Goal: Contribute content: Contribute content

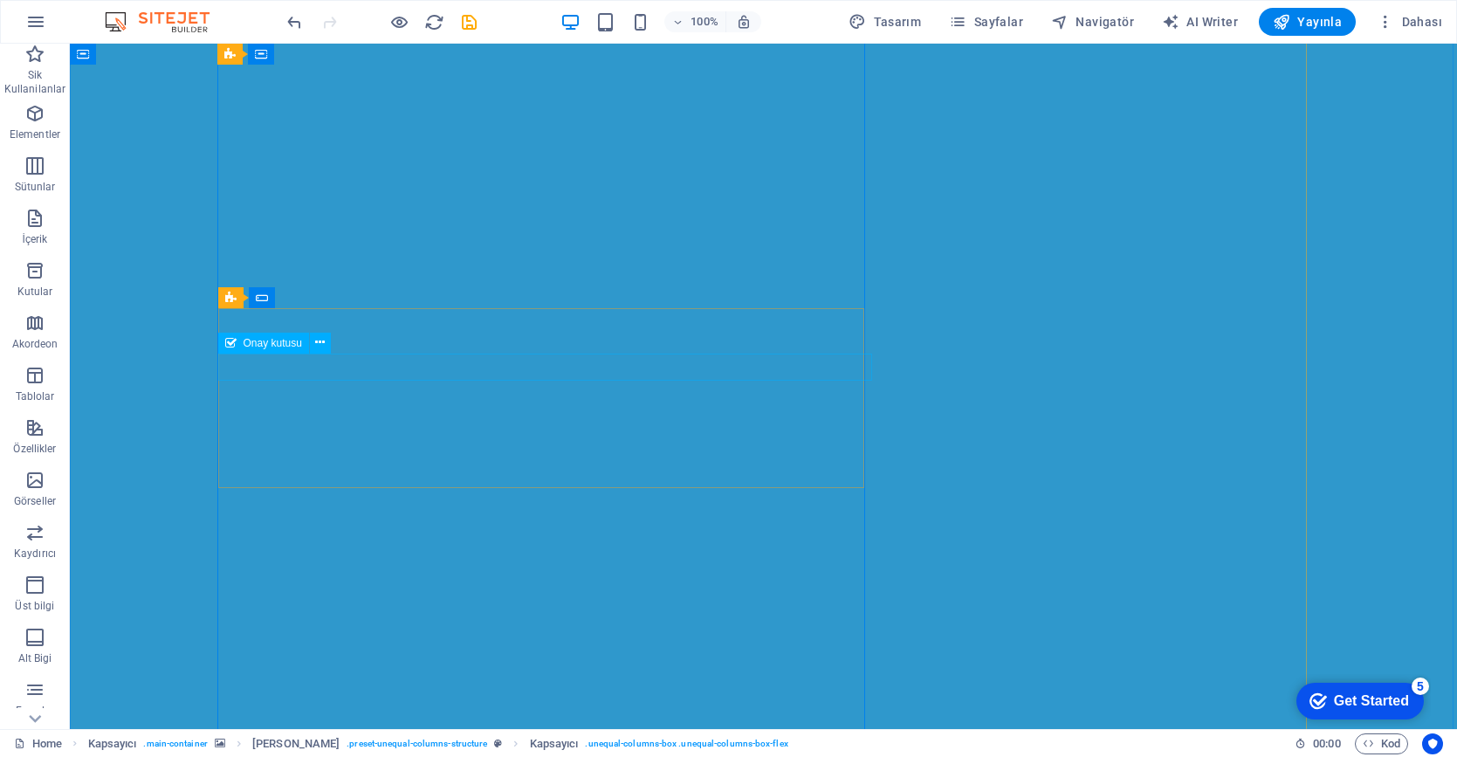
click div "I have read and understand the privacy policy."
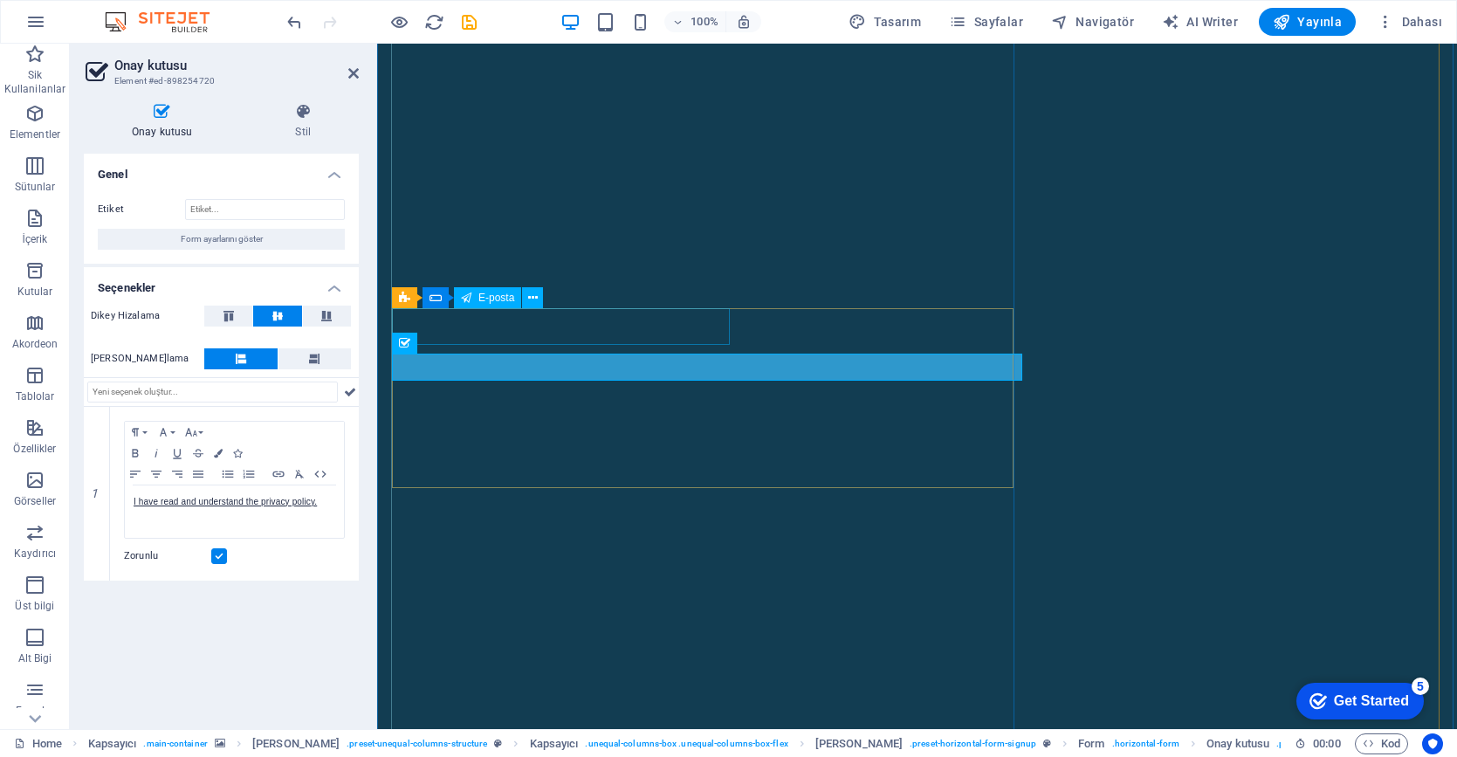
click div
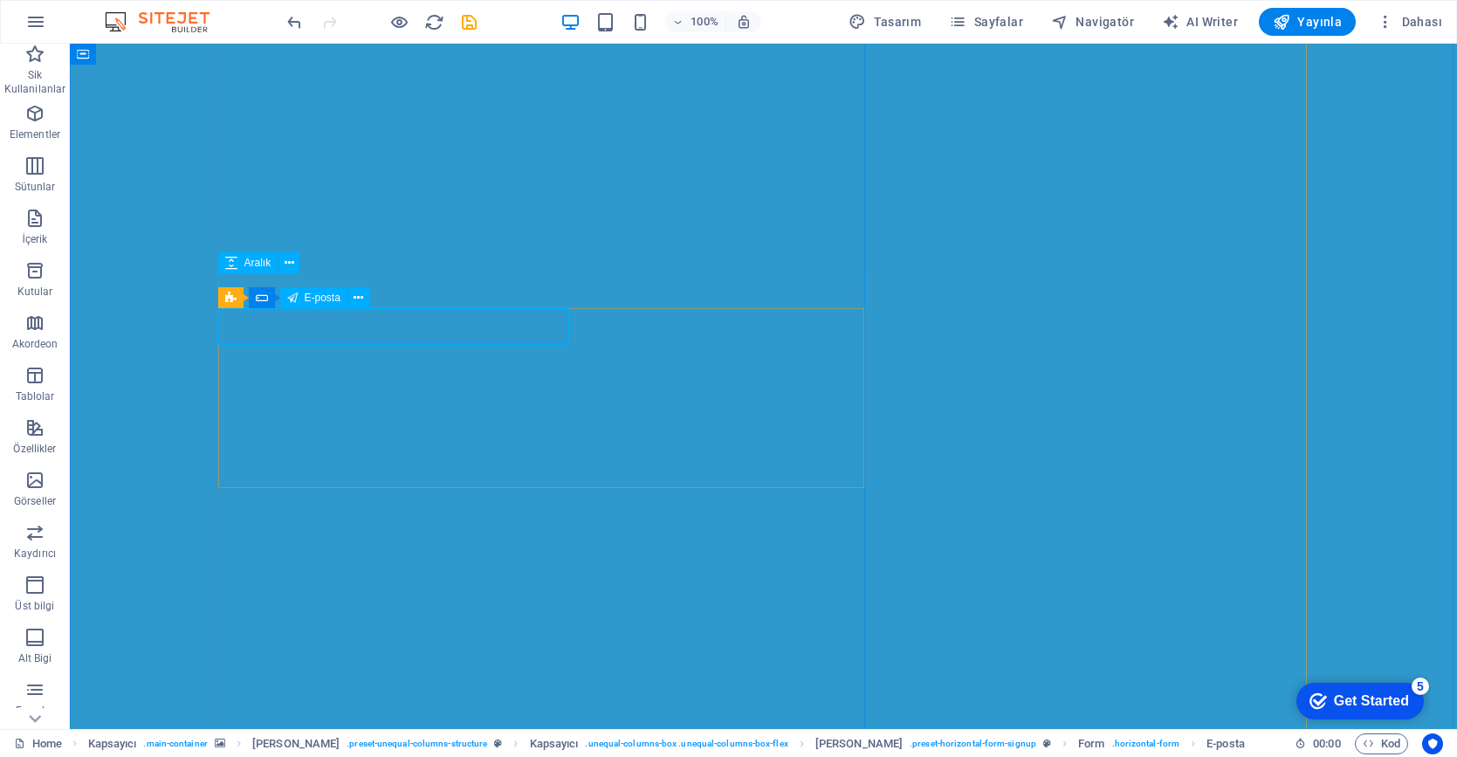
click at [309, 300] on span "E-posta" at bounding box center [323, 297] width 36 height 10
click at [357, 294] on icon at bounding box center [359, 298] width 10 height 18
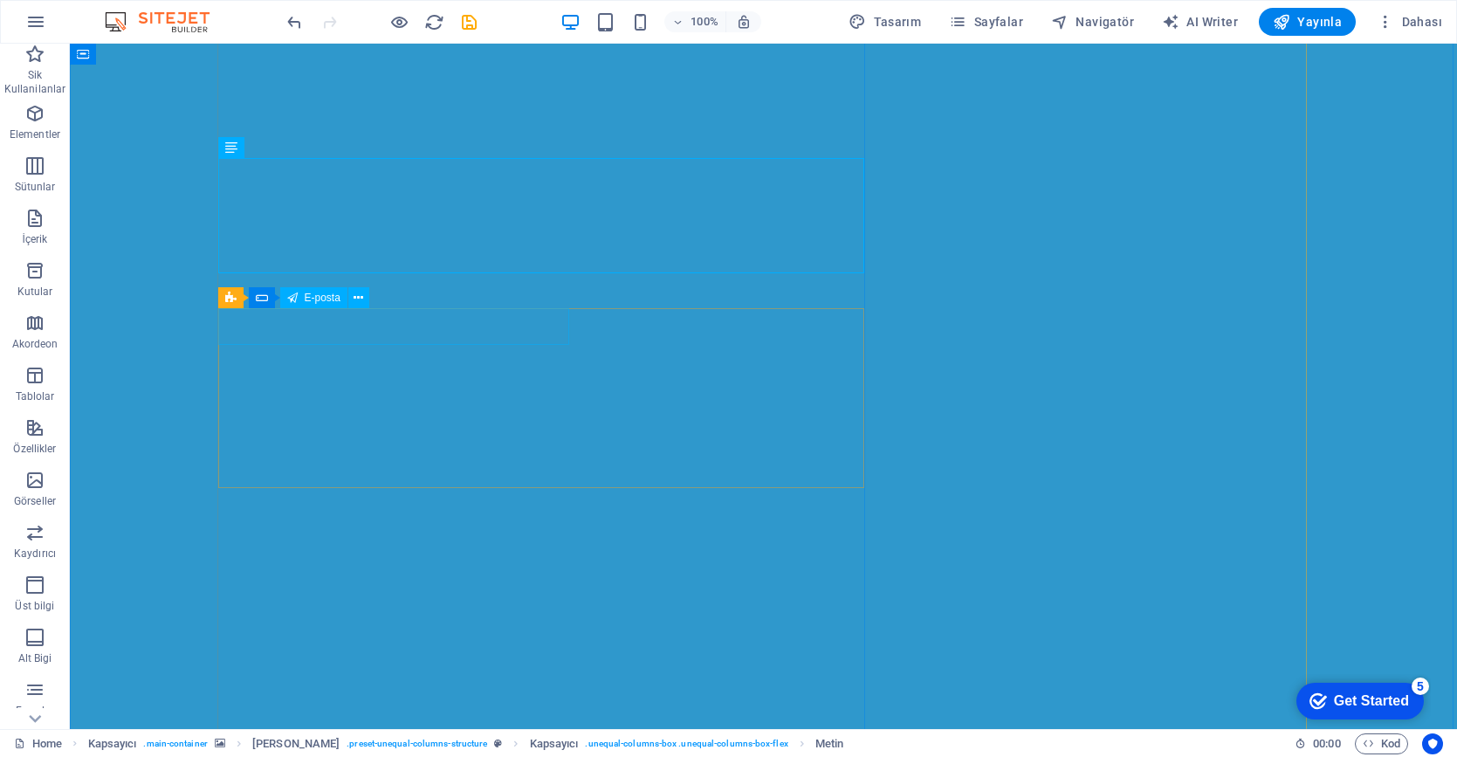
click div
click at [357, 297] on icon at bounding box center [359, 298] width 10 height 18
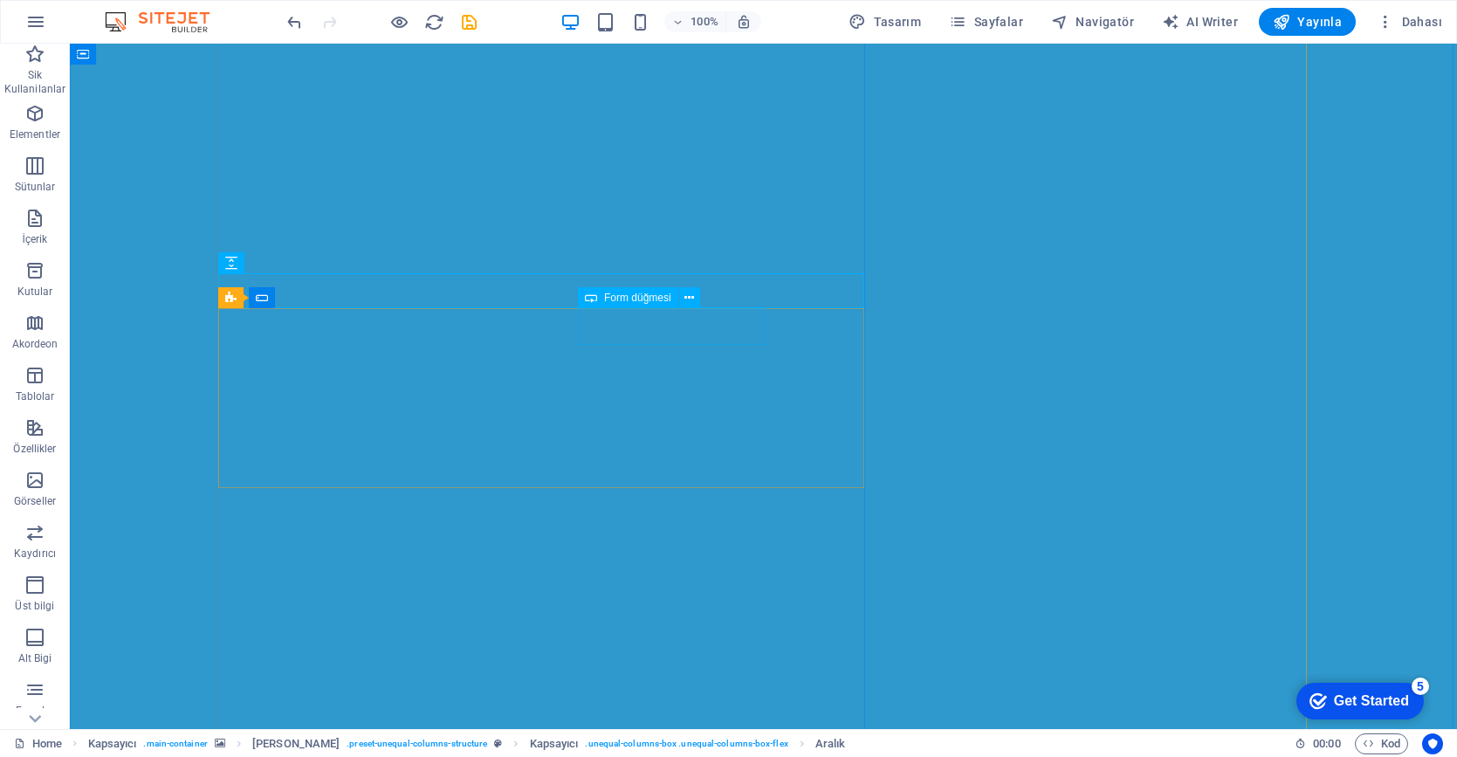
click div "Ağımıza Dahil Olun"
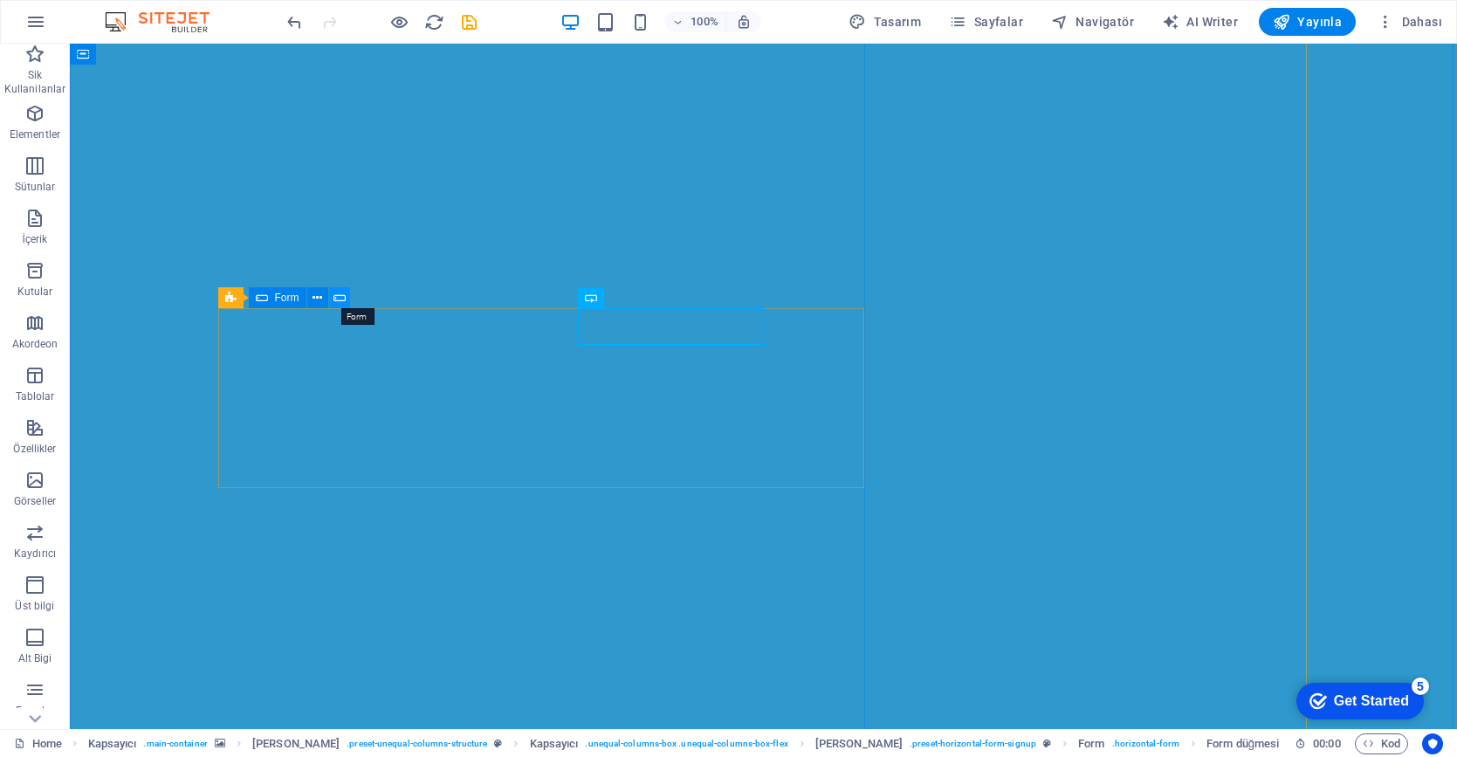
click at [338, 295] on icon at bounding box center [339, 298] width 12 height 18
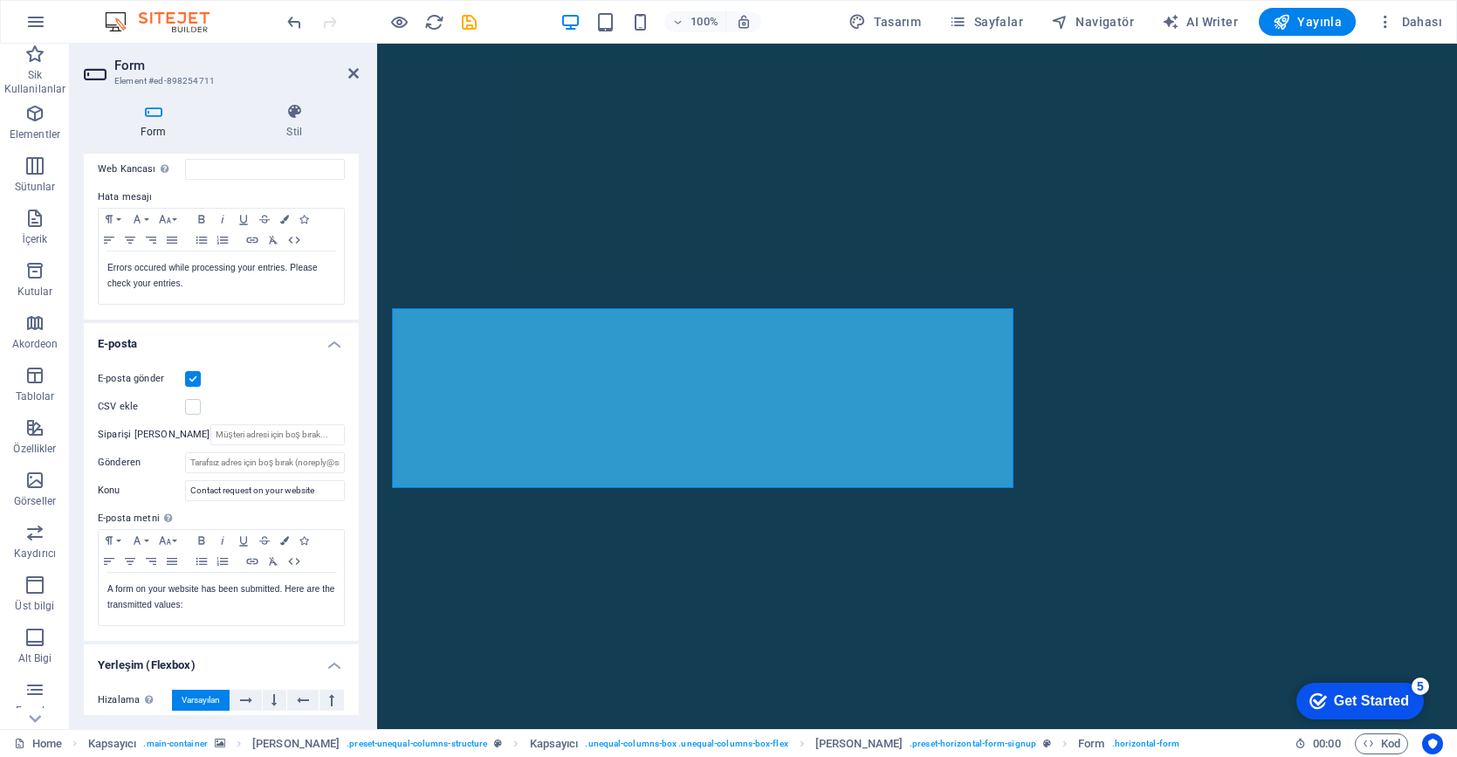
scroll to position [271, 0]
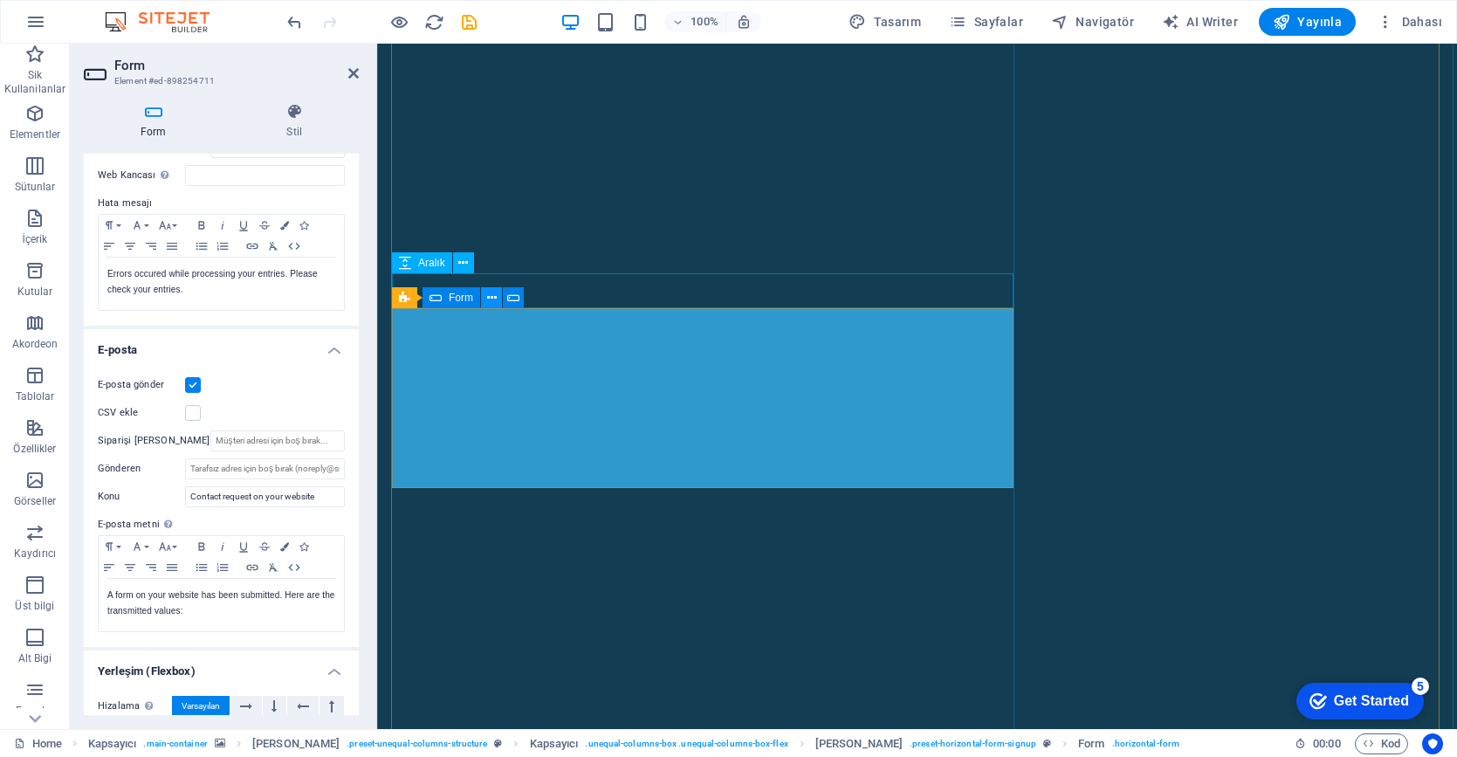
click at [488, 297] on icon at bounding box center [492, 298] width 10 height 18
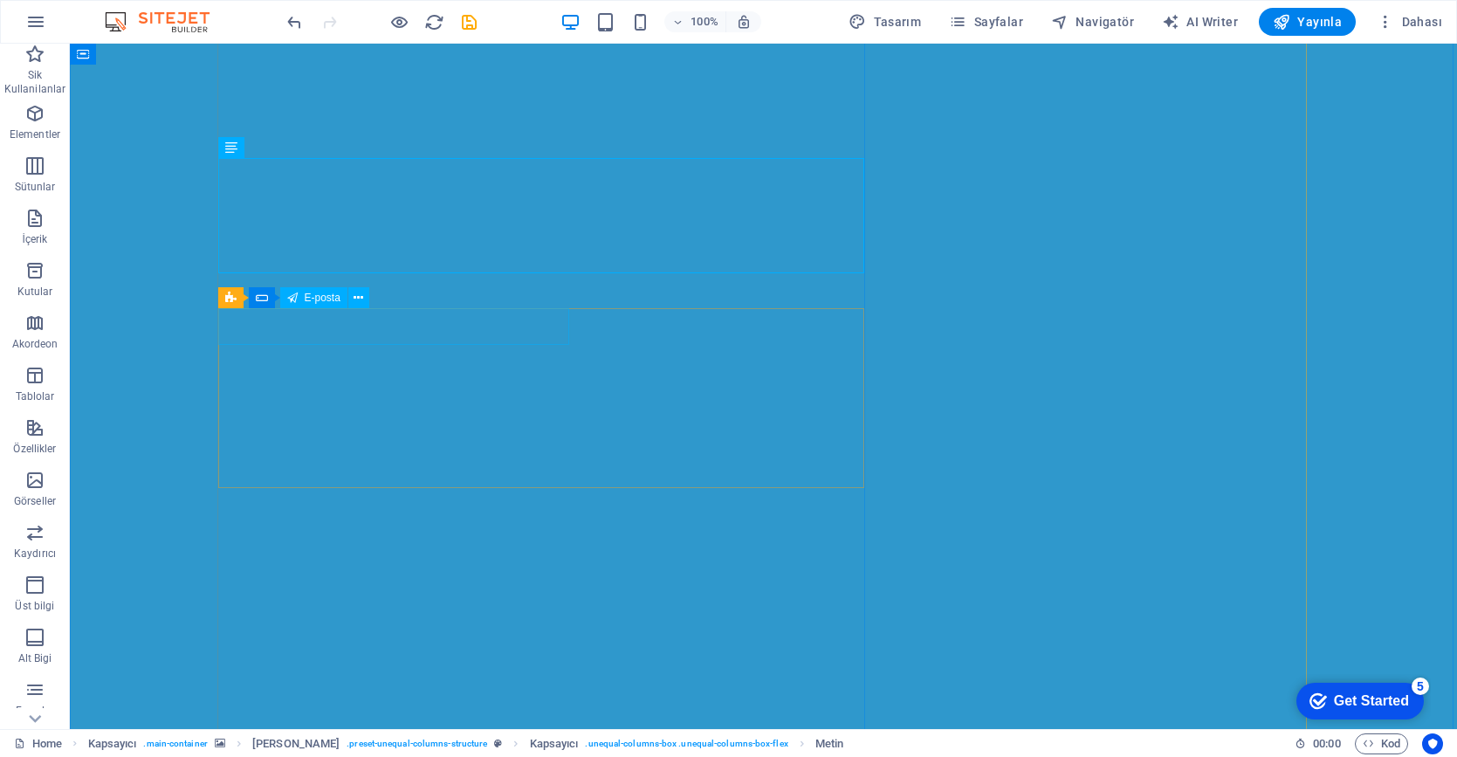
click div
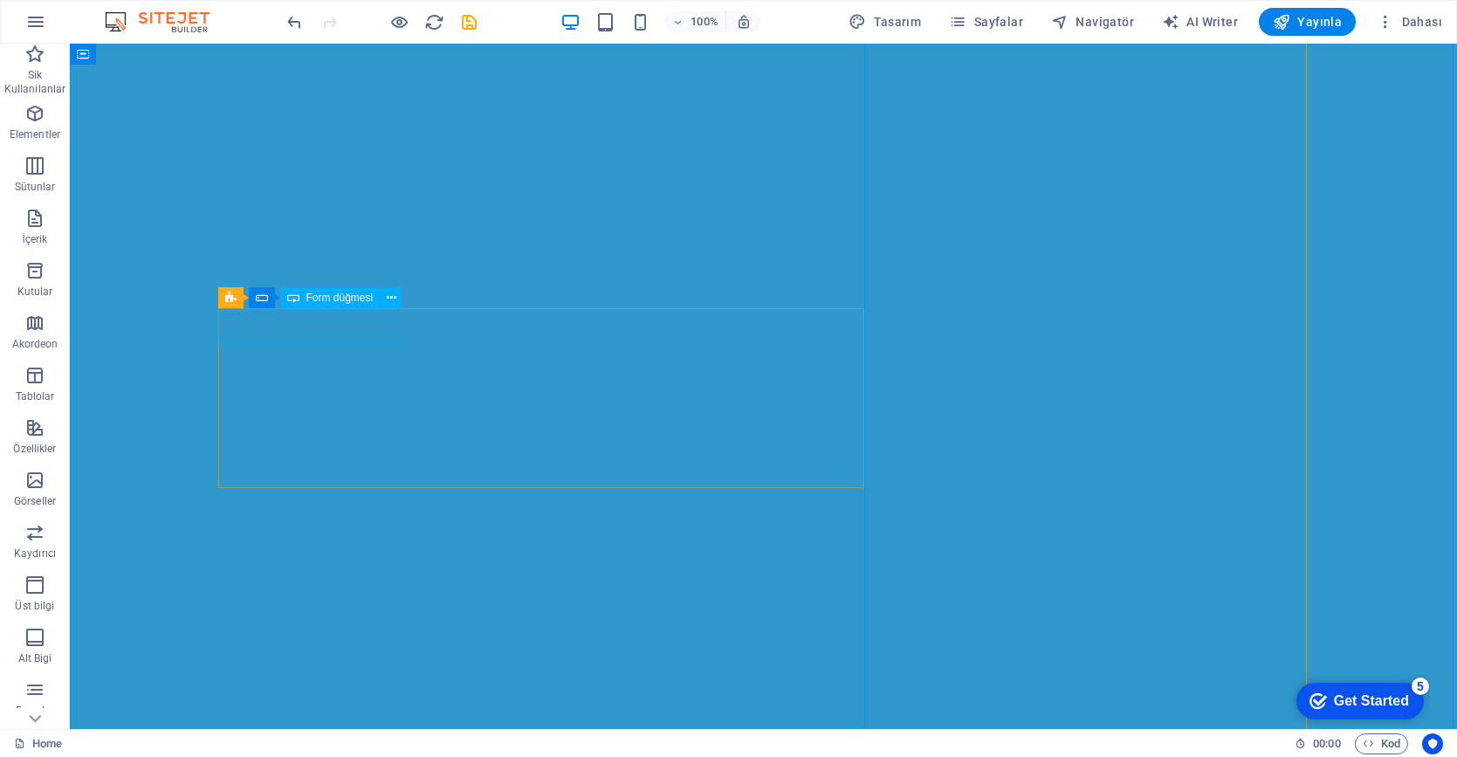
click div "Ağımıza Dahil Olun"
click div "I have read and understand the privacy policy."
click div "Okunaksız mı? Yeni yükle"
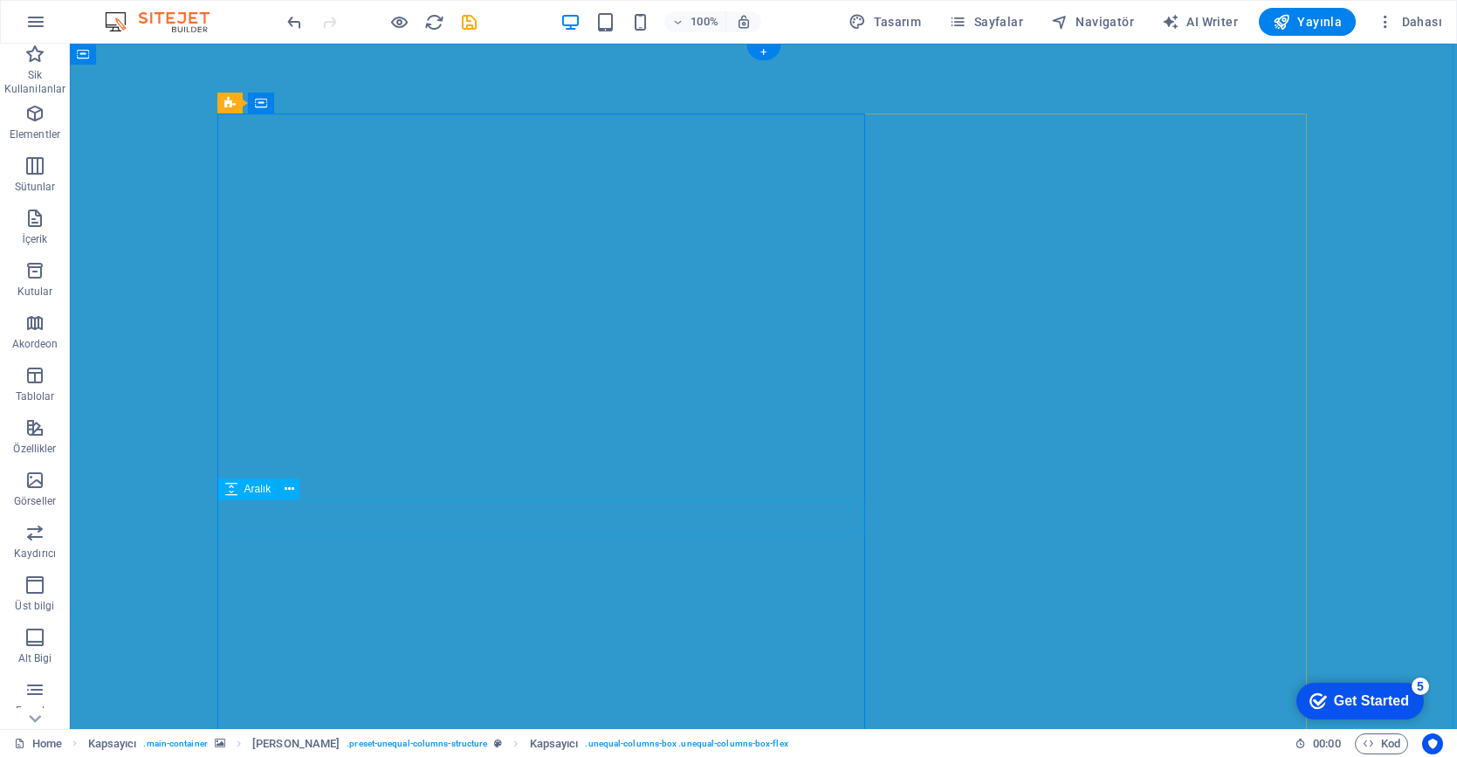
scroll to position [0, 0]
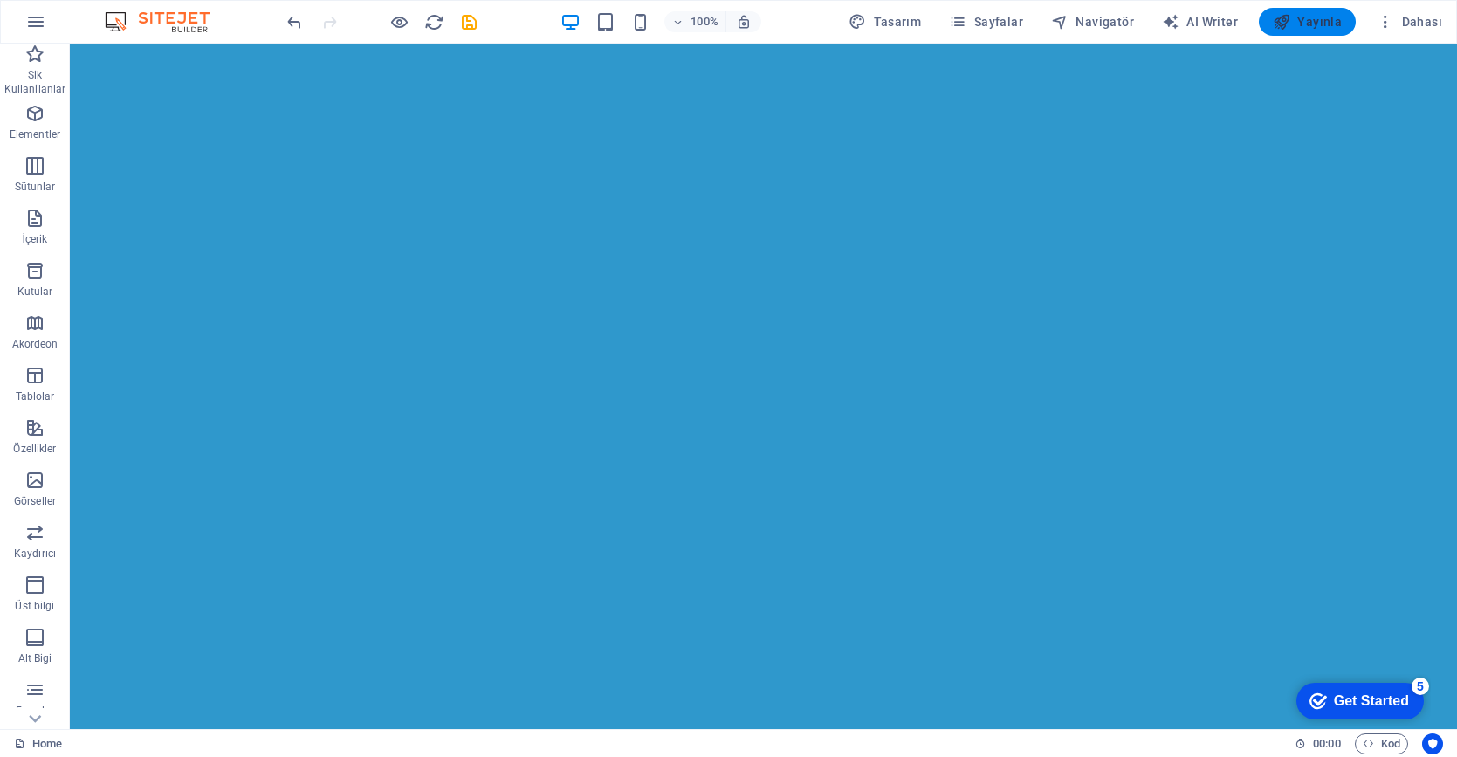
click at [1334, 17] on span "Yayınla" at bounding box center [1307, 21] width 69 height 17
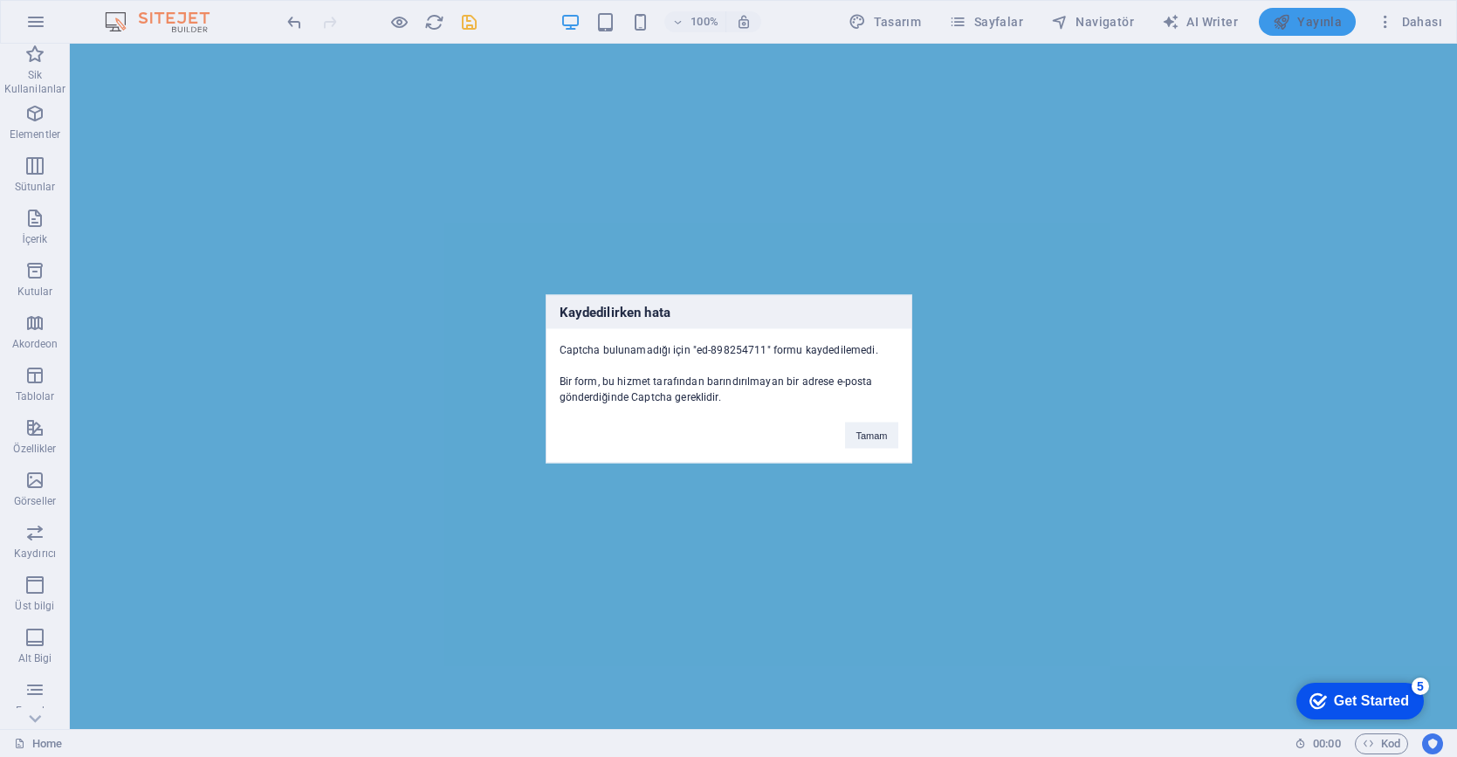
scroll to position [459, 0]
click at [876, 438] on button "Tamam" at bounding box center [871, 435] width 52 height 26
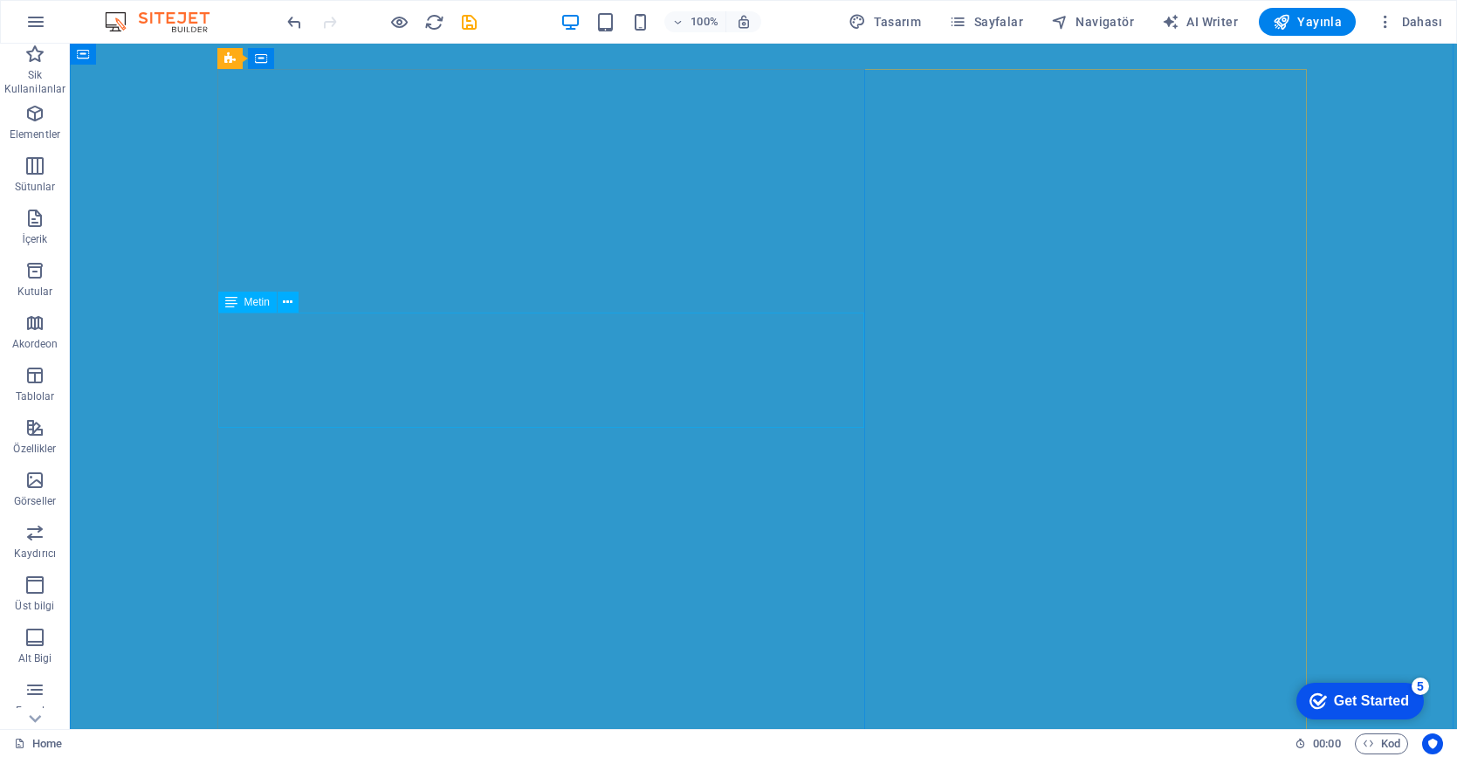
scroll to position [45, 0]
click div "İçeriği buraya bırak veya Element ekle Panoyu yapıştır"
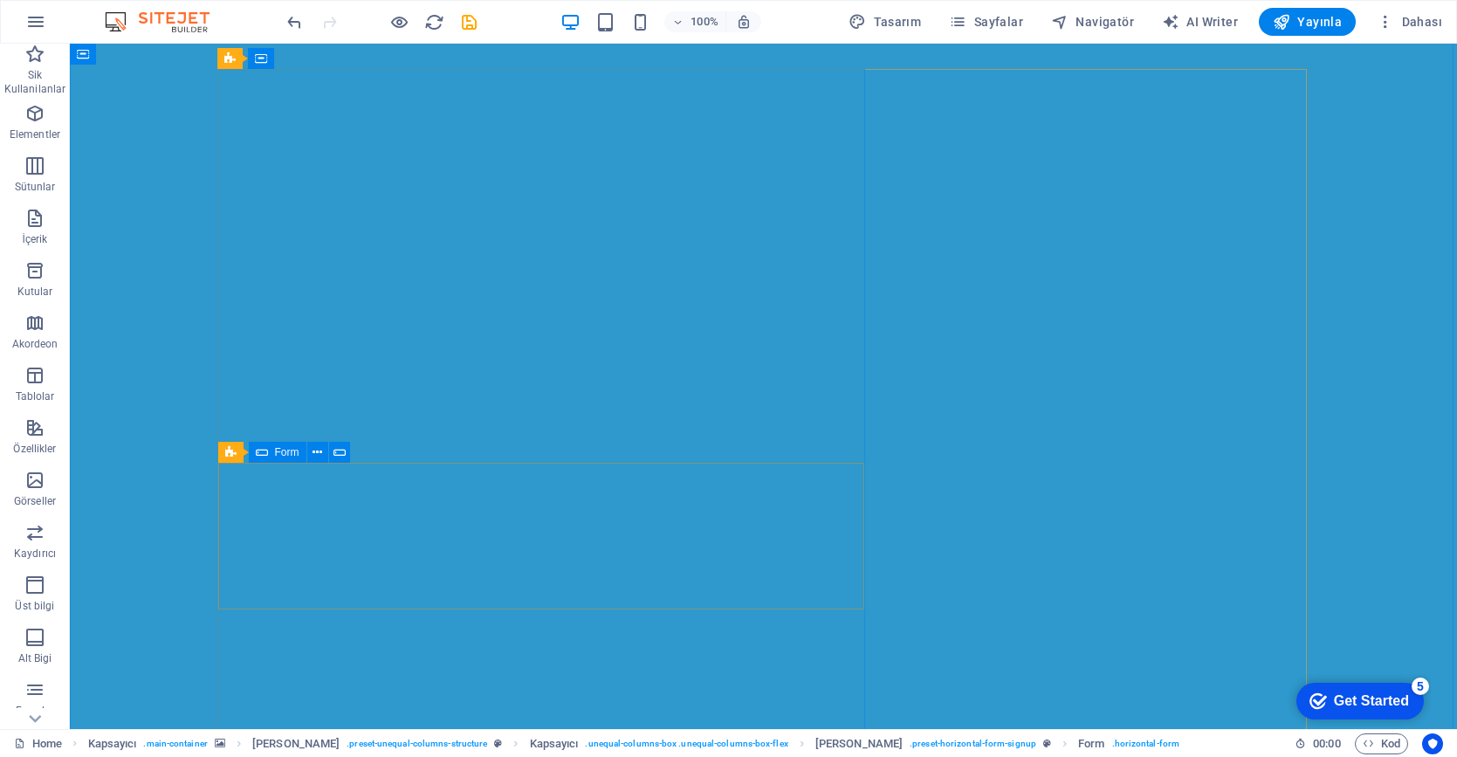
click div "İçeriği buraya bırak veya Element ekle Panoyu yapıştır"
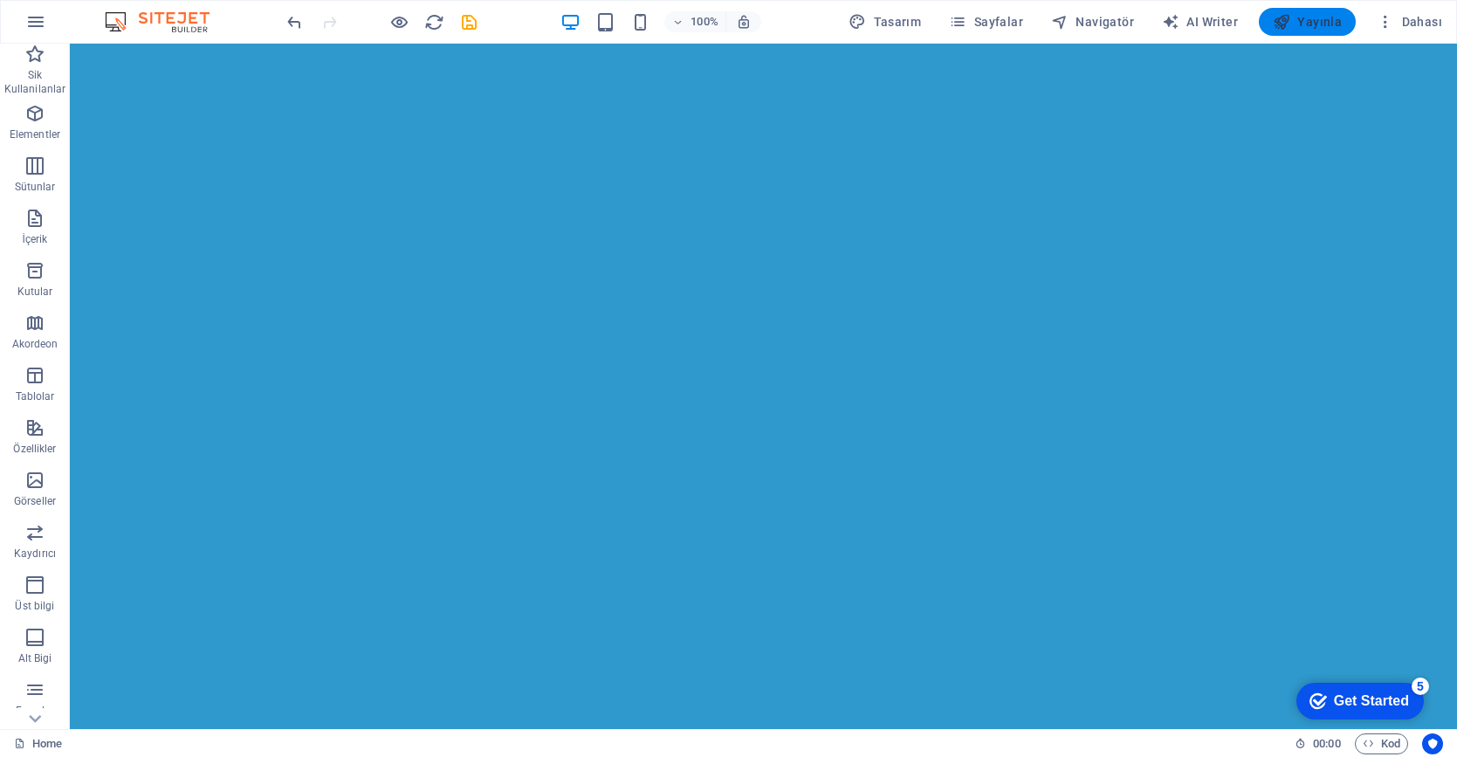
click at [1306, 26] on span "Yayınla" at bounding box center [1307, 21] width 69 height 17
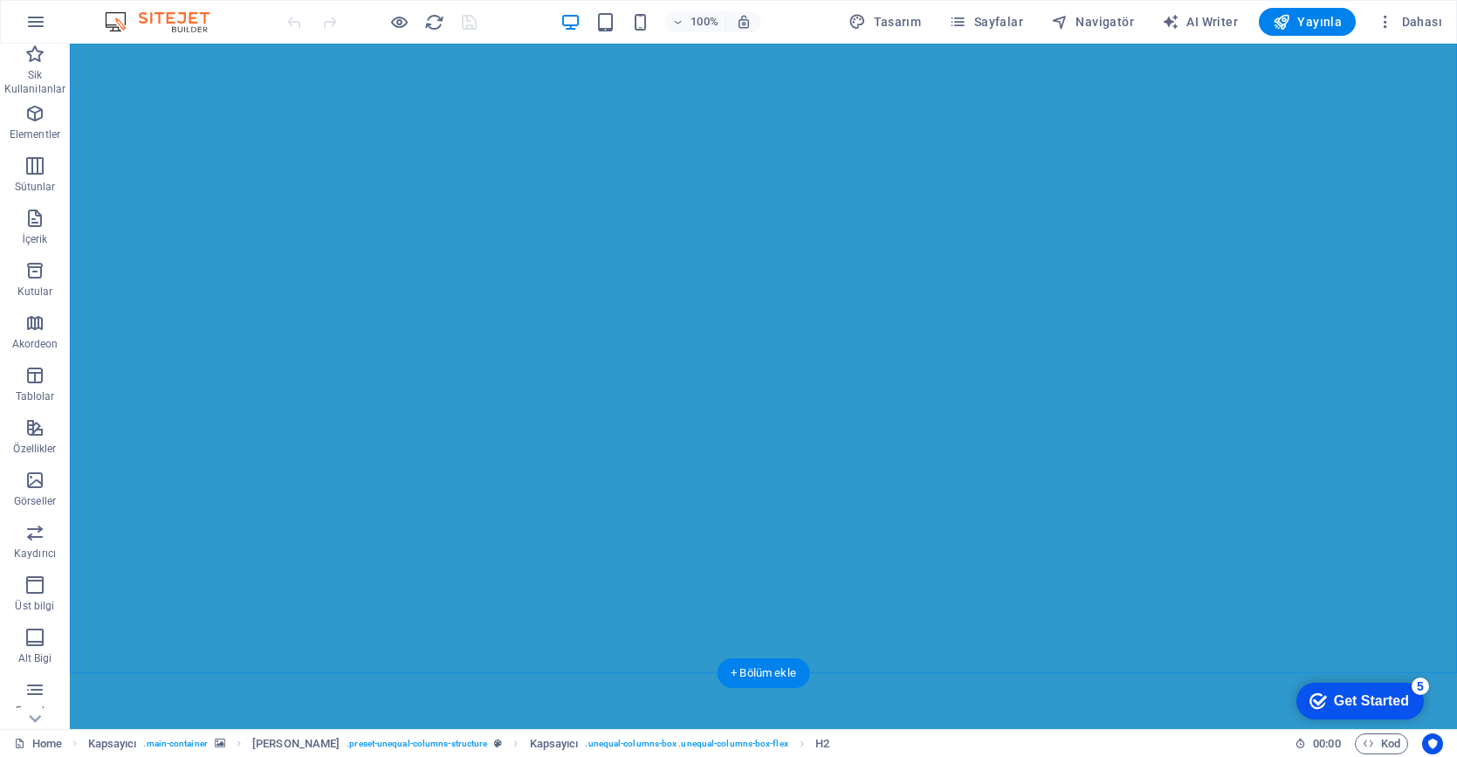
scroll to position [511, 0]
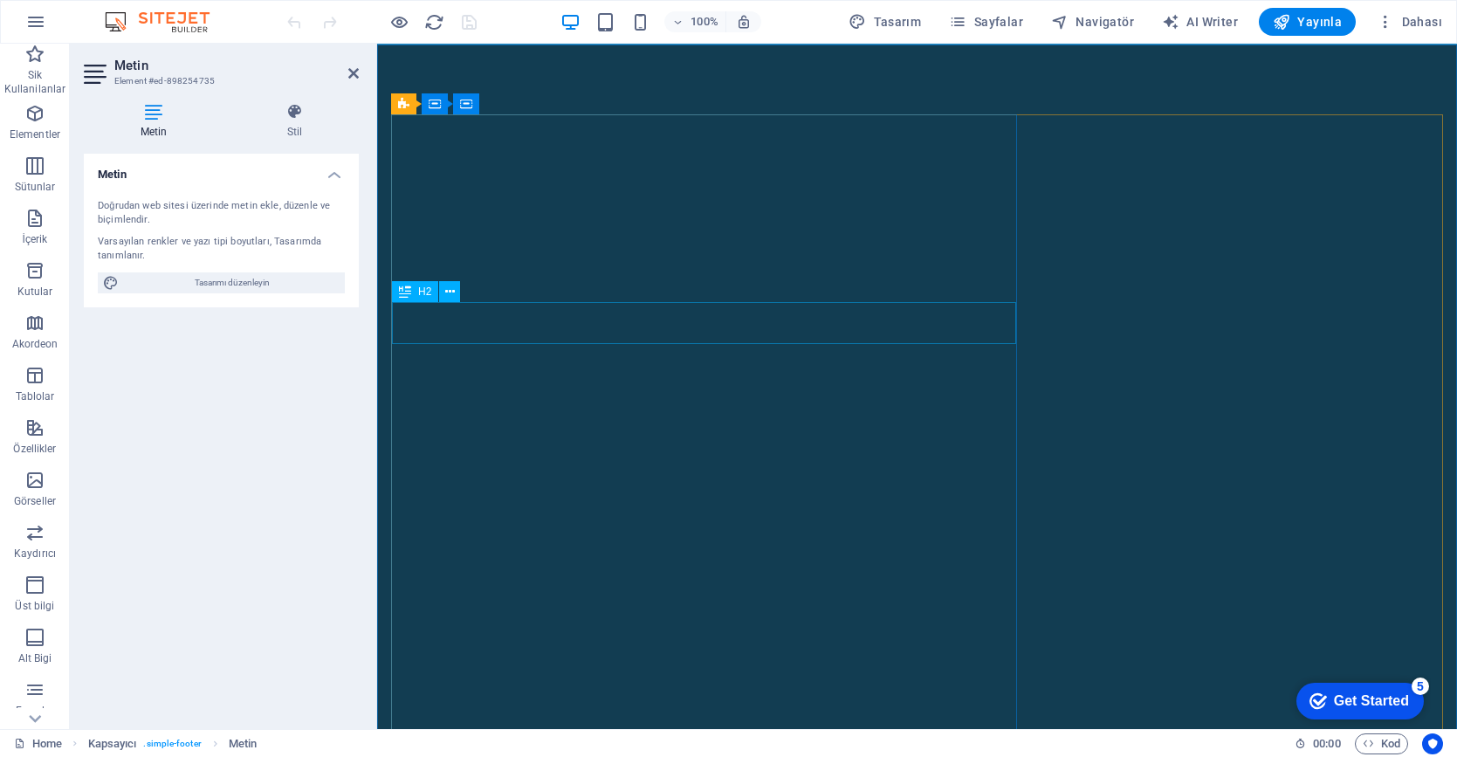
scroll to position [0, 0]
click at [349, 75] on icon at bounding box center [353, 73] width 10 height 14
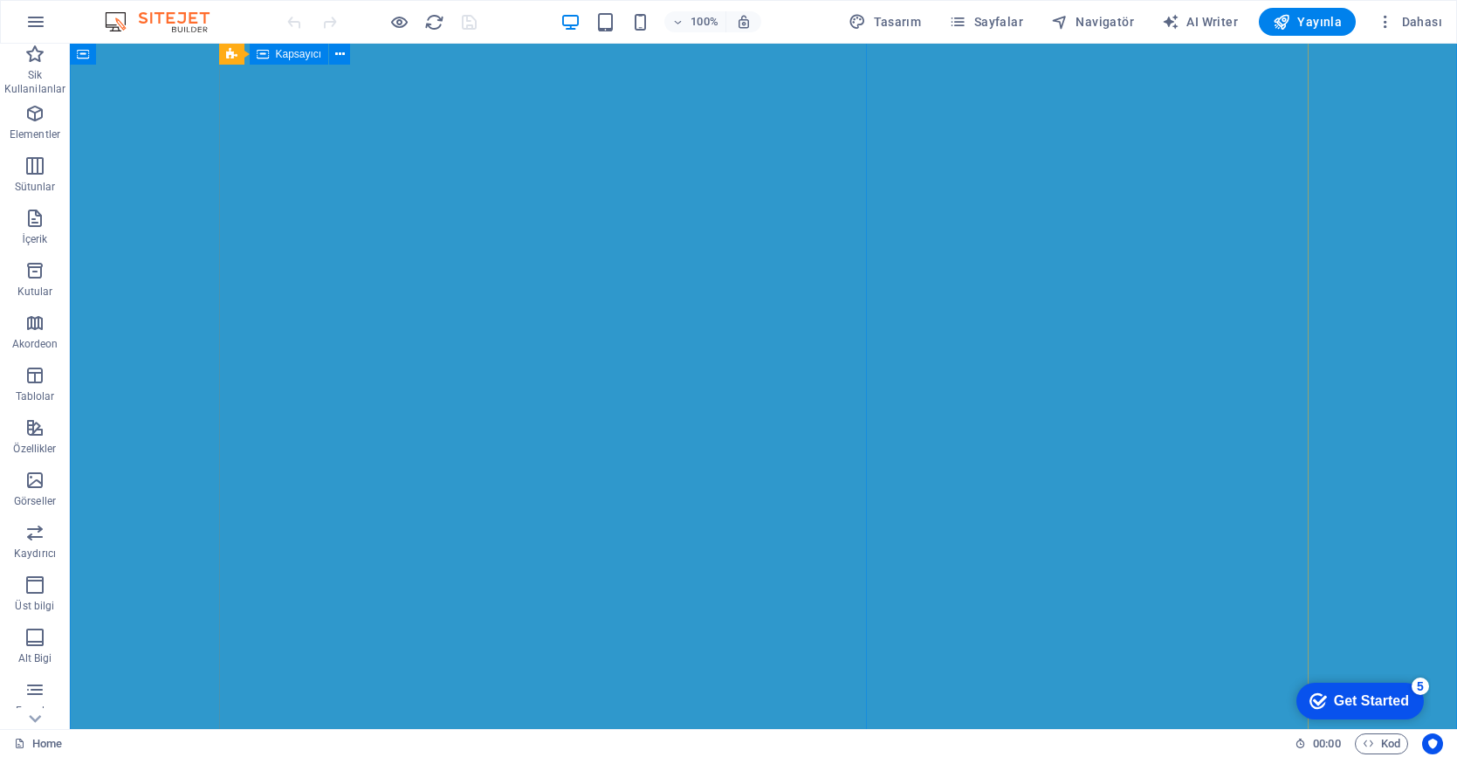
scroll to position [271, 0]
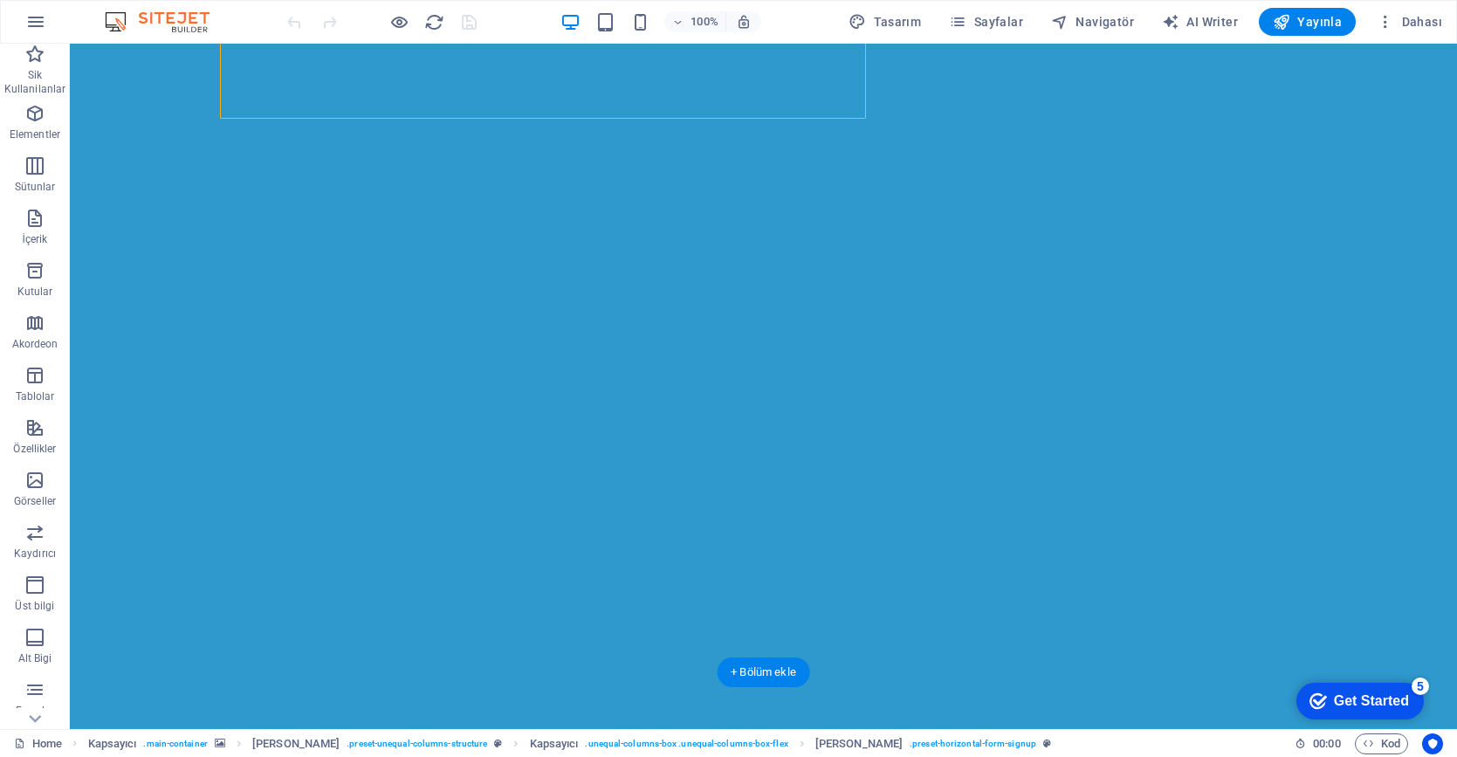
scroll to position [511, 0]
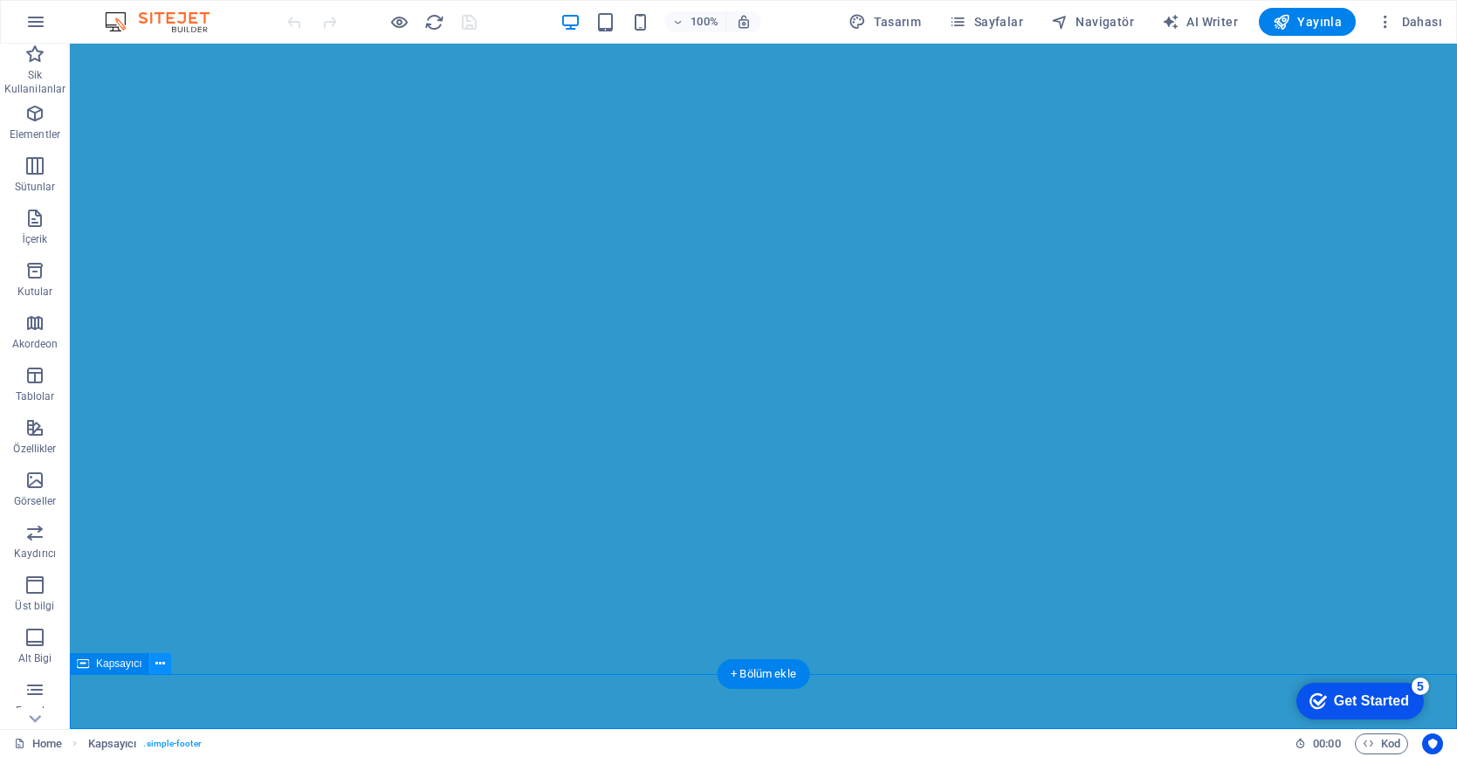
click at [155, 670] on icon at bounding box center [160, 664] width 10 height 18
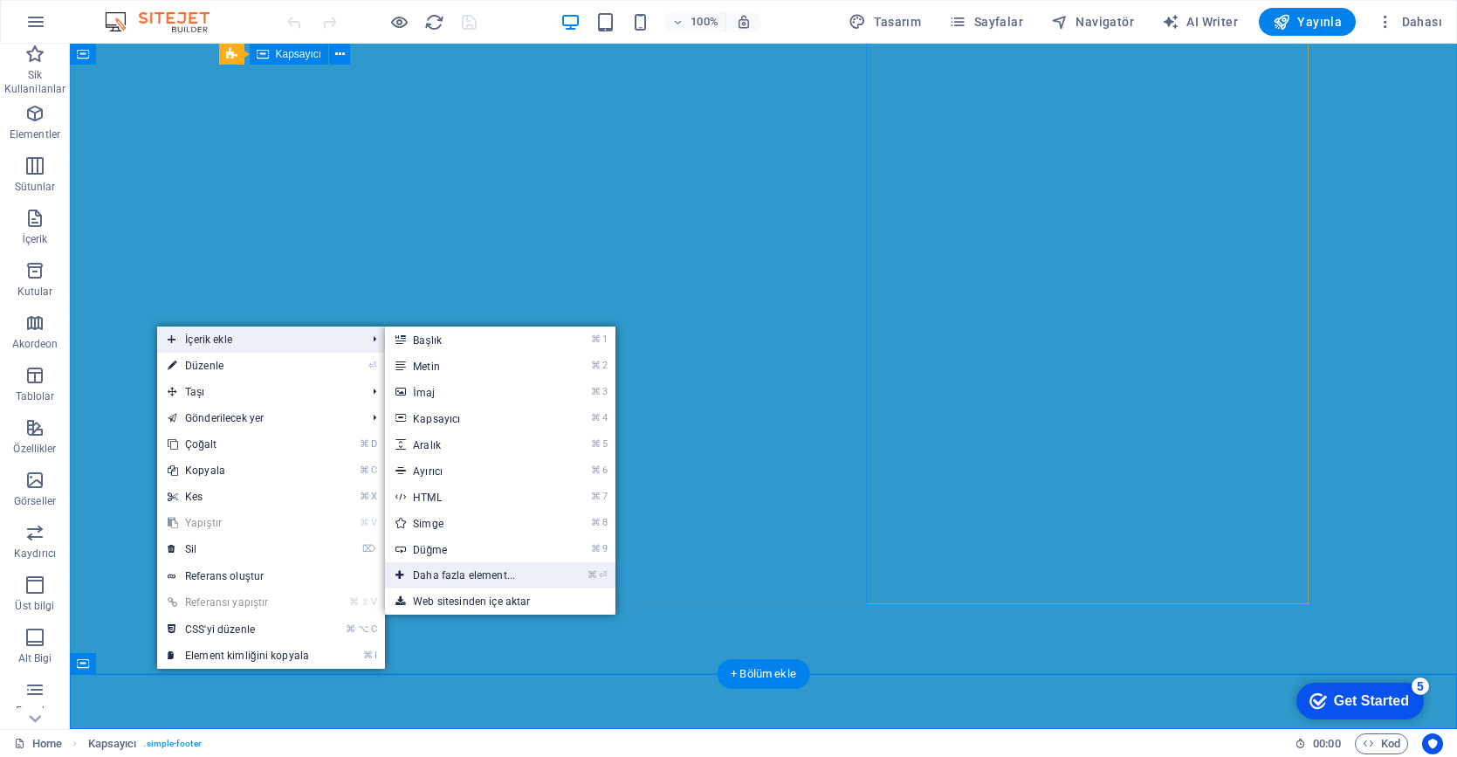
click at [401, 573] on icon at bounding box center [399, 575] width 9 height 26
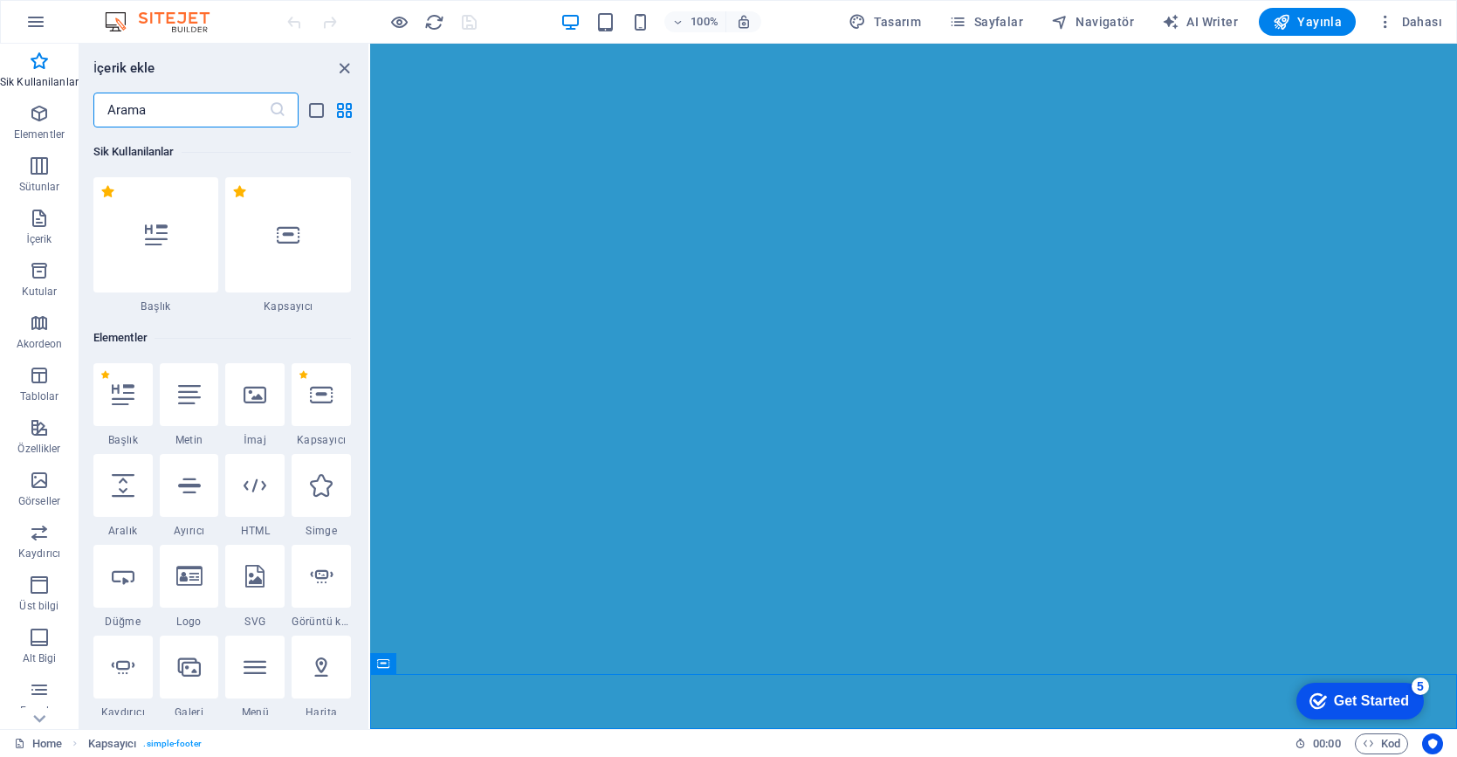
scroll to position [0, 0]
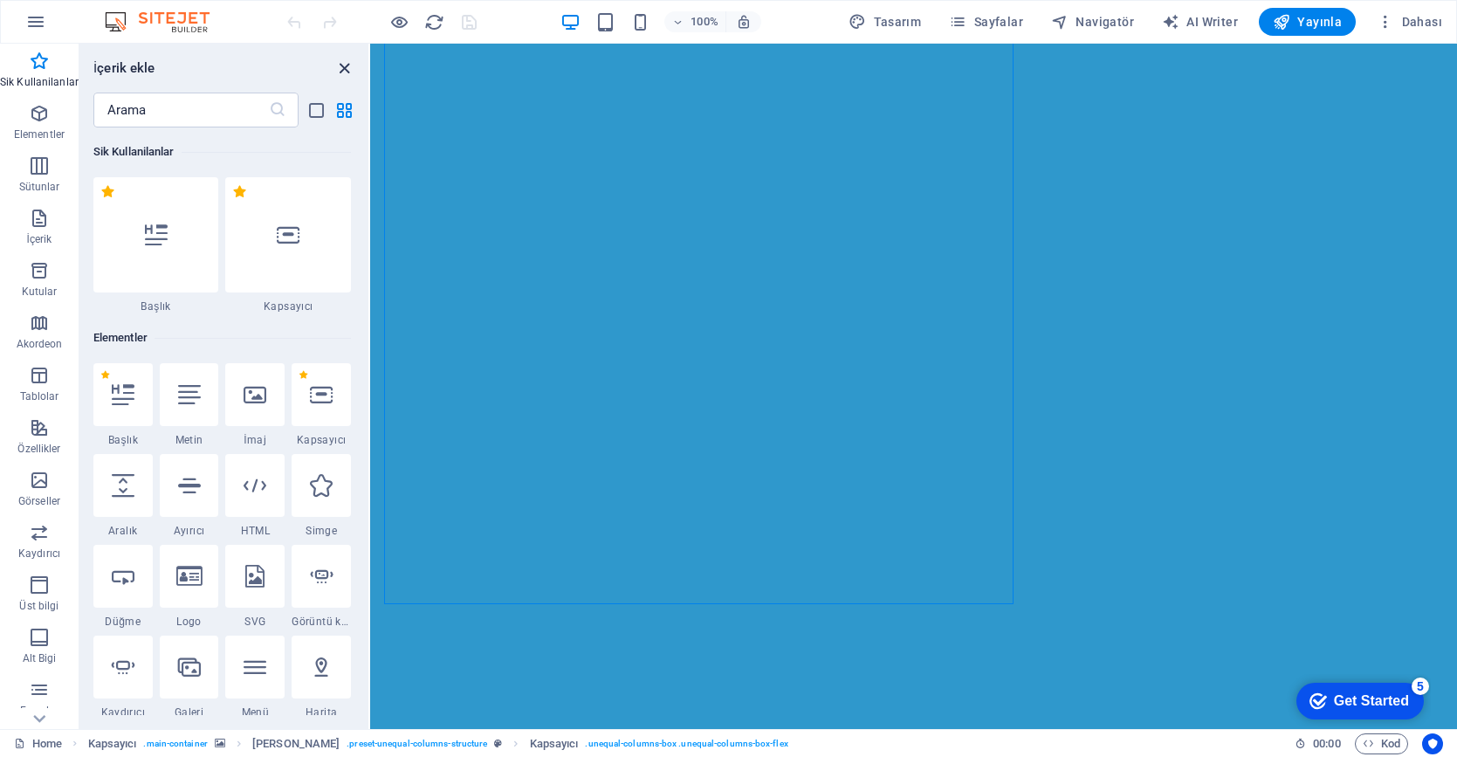
click at [343, 69] on icon "close panel" at bounding box center [344, 68] width 20 height 20
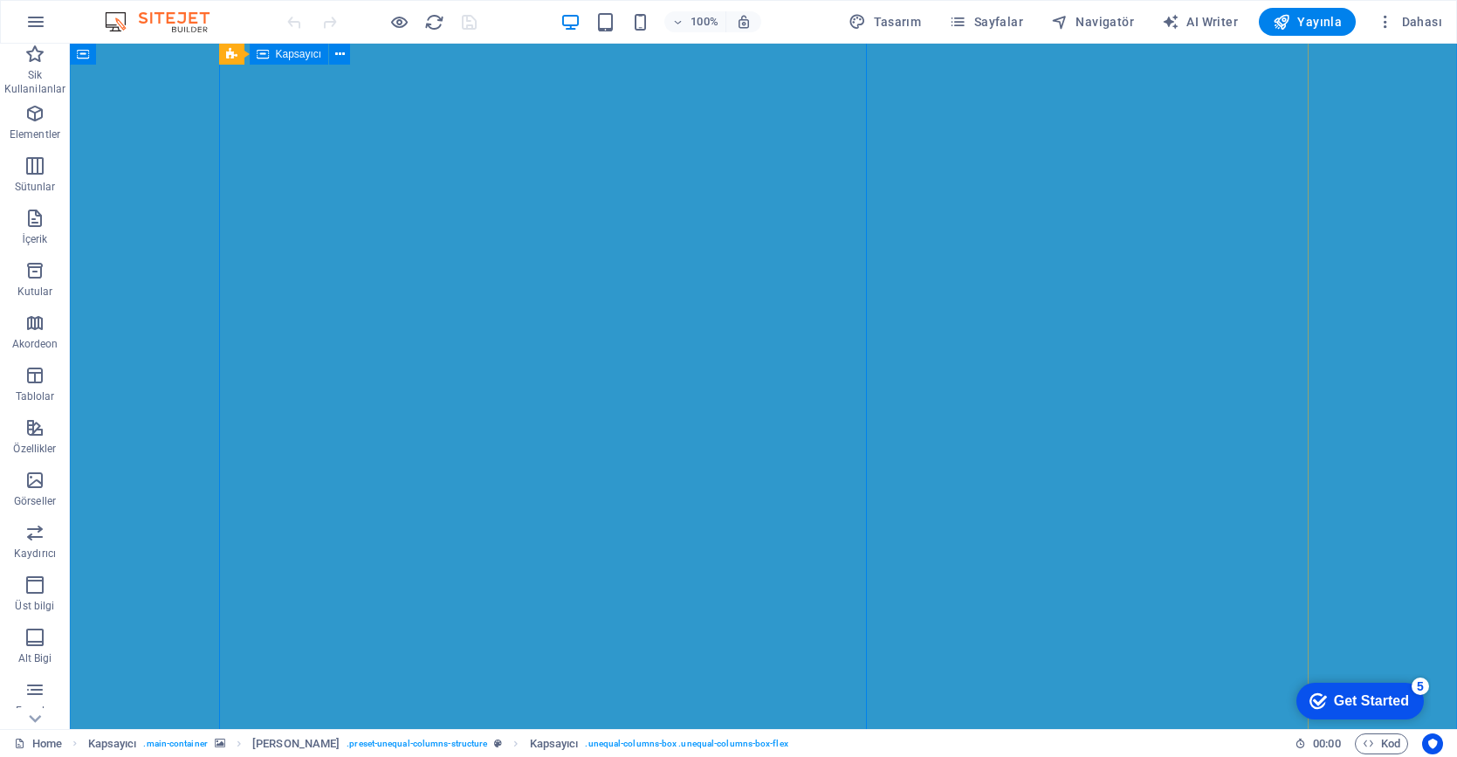
scroll to position [318, 0]
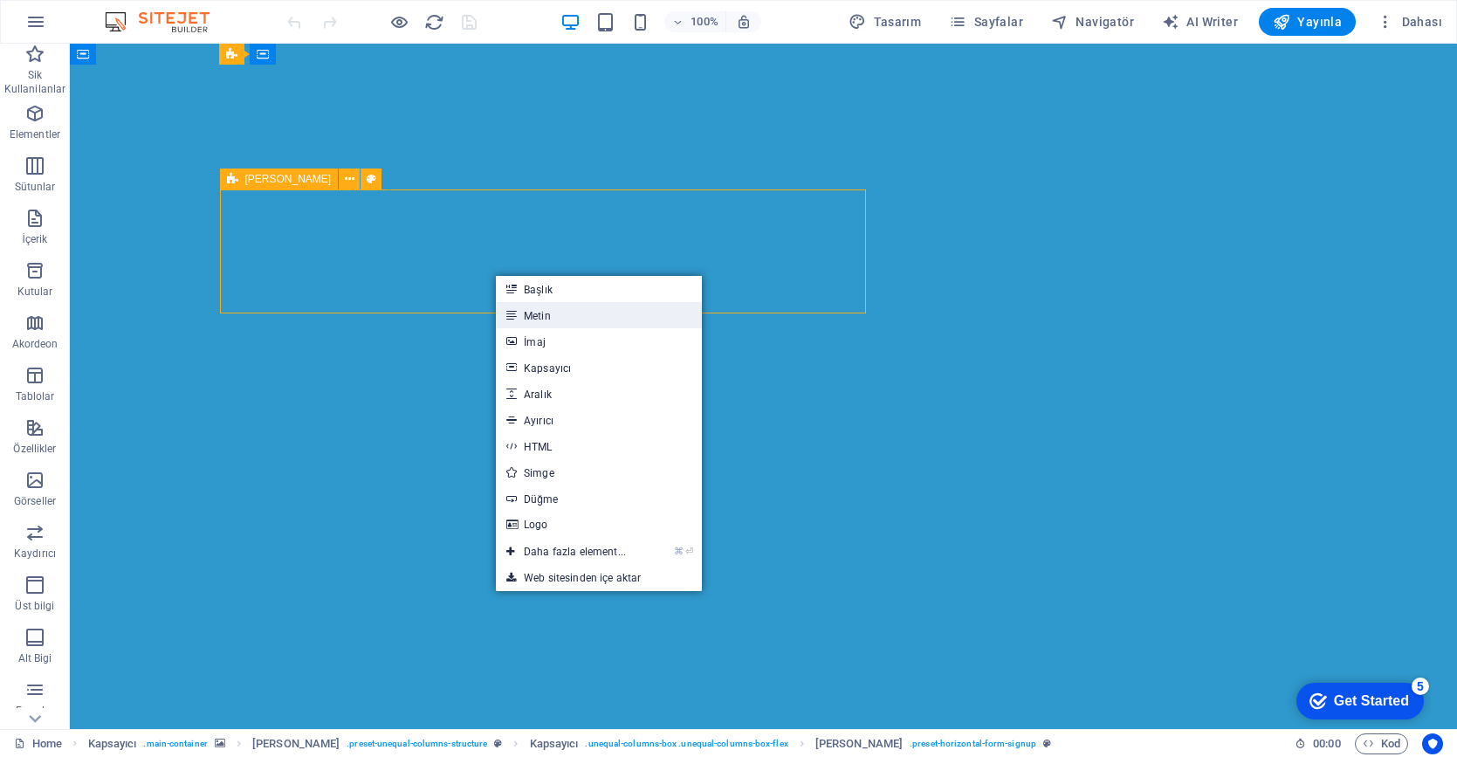
click at [580, 314] on link "Metin" at bounding box center [599, 315] width 206 height 26
